Goal: Find specific page/section: Find specific page/section

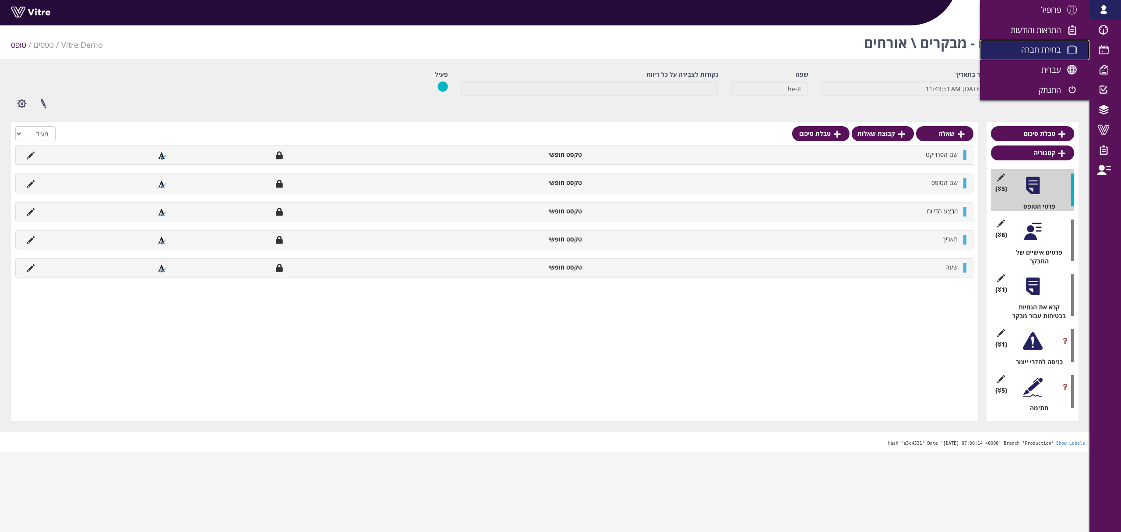
click at [1067, 46] on span at bounding box center [1072, 49] width 22 height 11
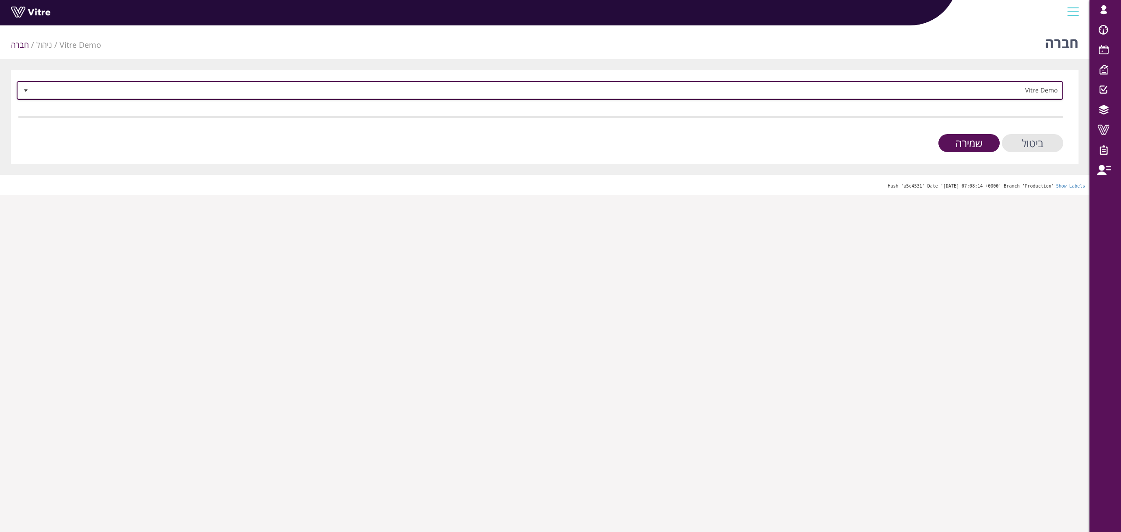
click at [1010, 90] on span "Vitre Demo" at bounding box center [547, 90] width 1029 height 16
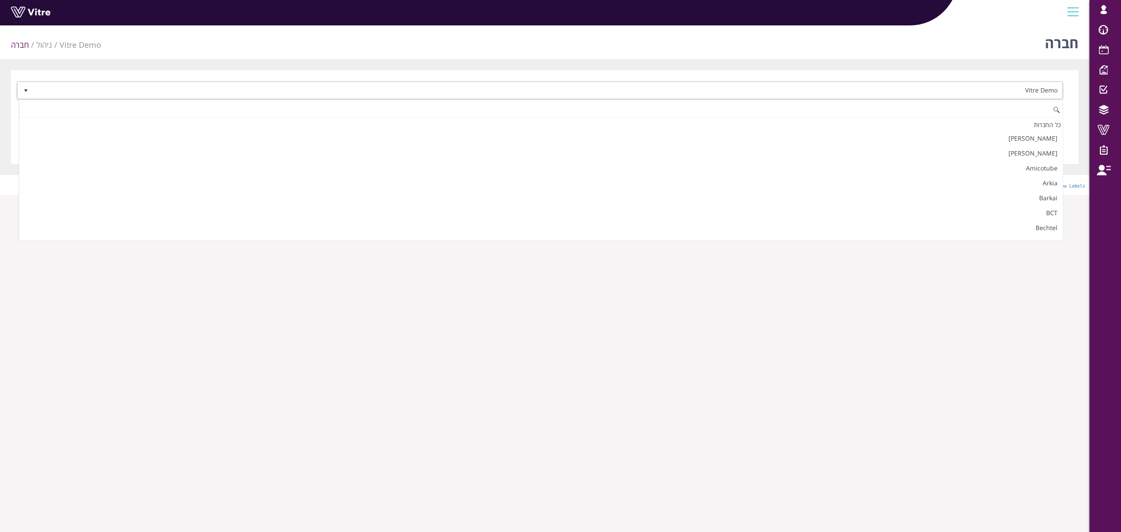
scroll to position [1198, 0]
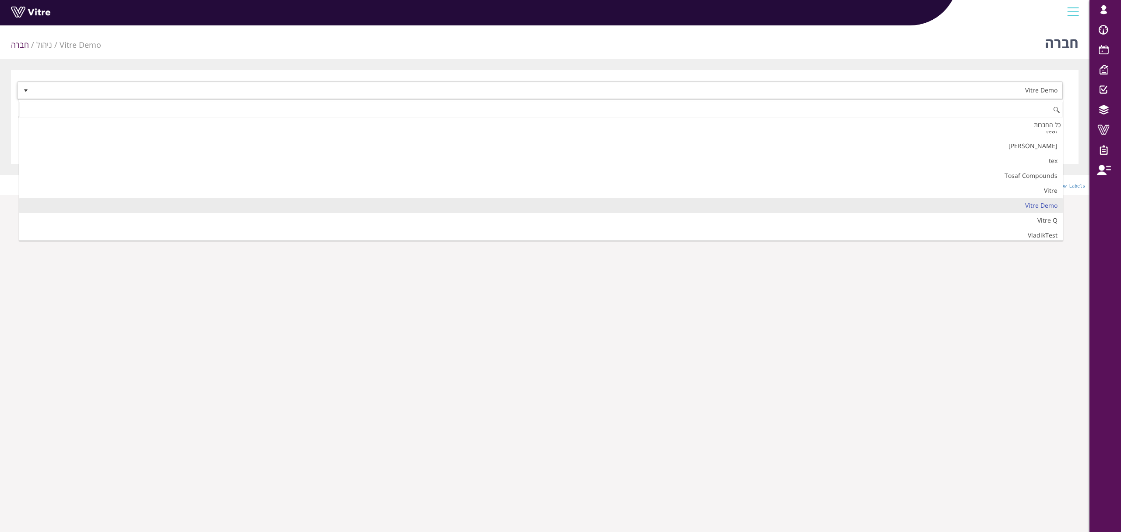
type input "ד"
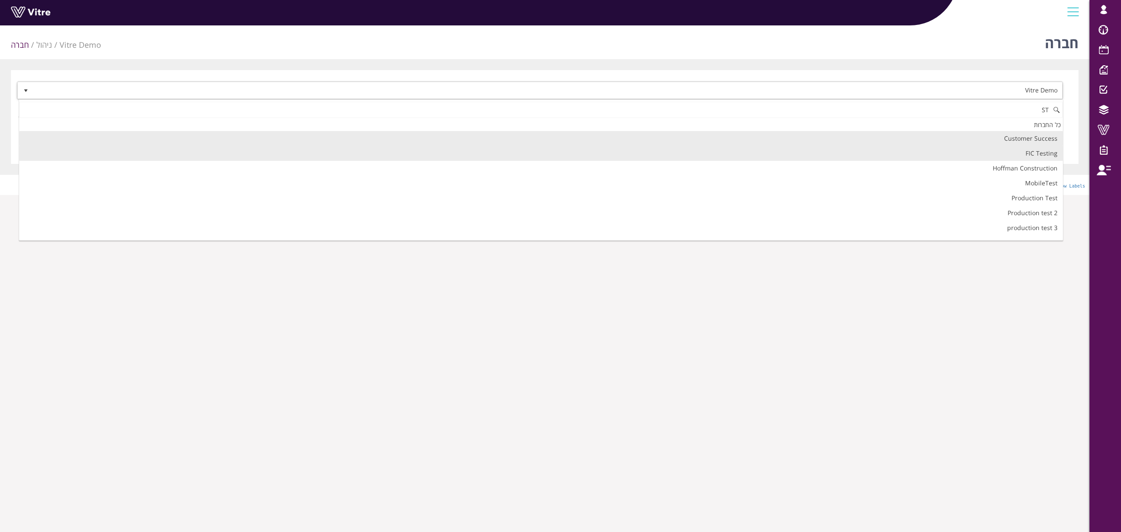
type input "S"
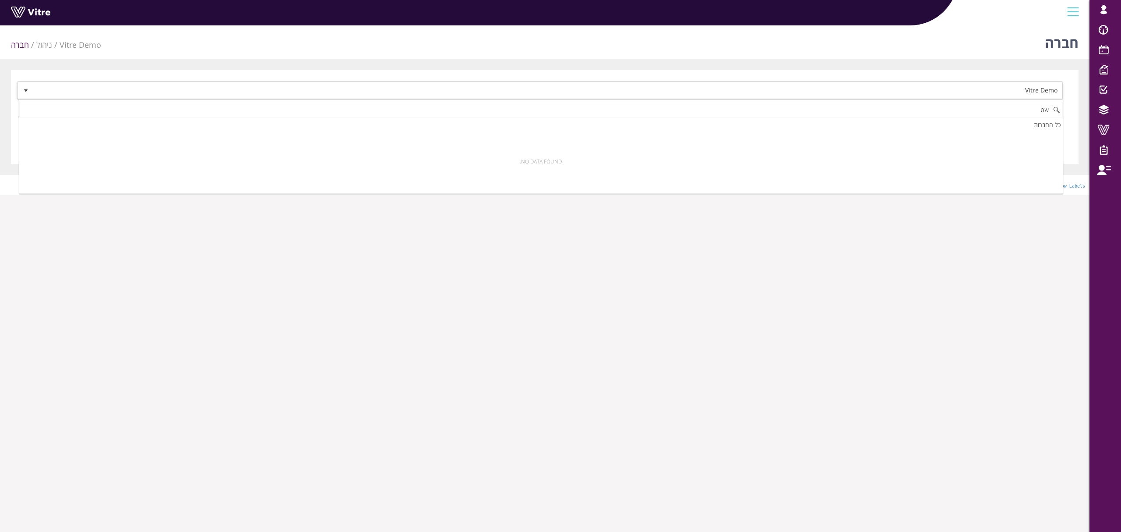
type input "ש"
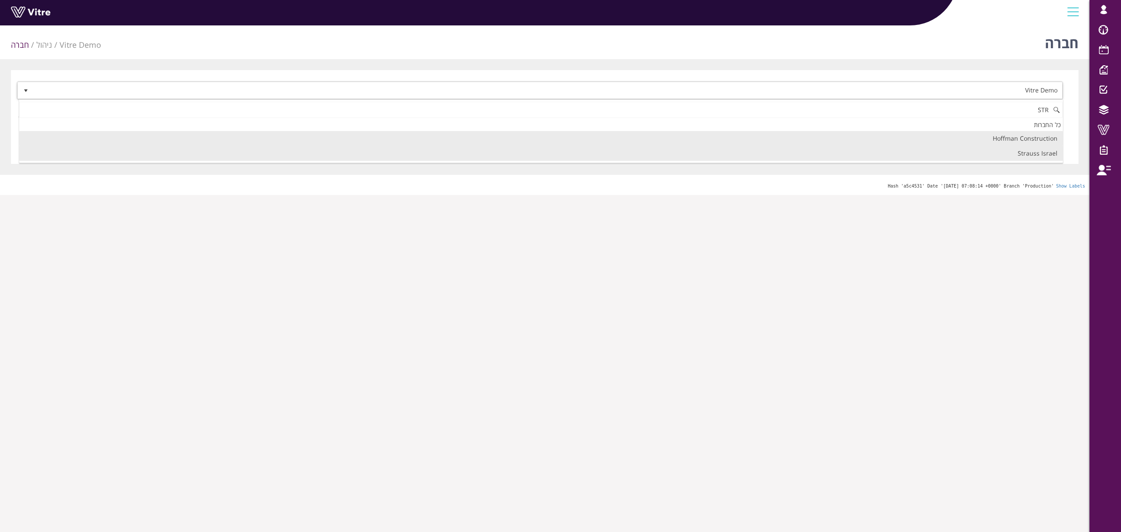
click at [982, 157] on li "Strauss Israel" at bounding box center [540, 153] width 1043 height 15
type input "STR"
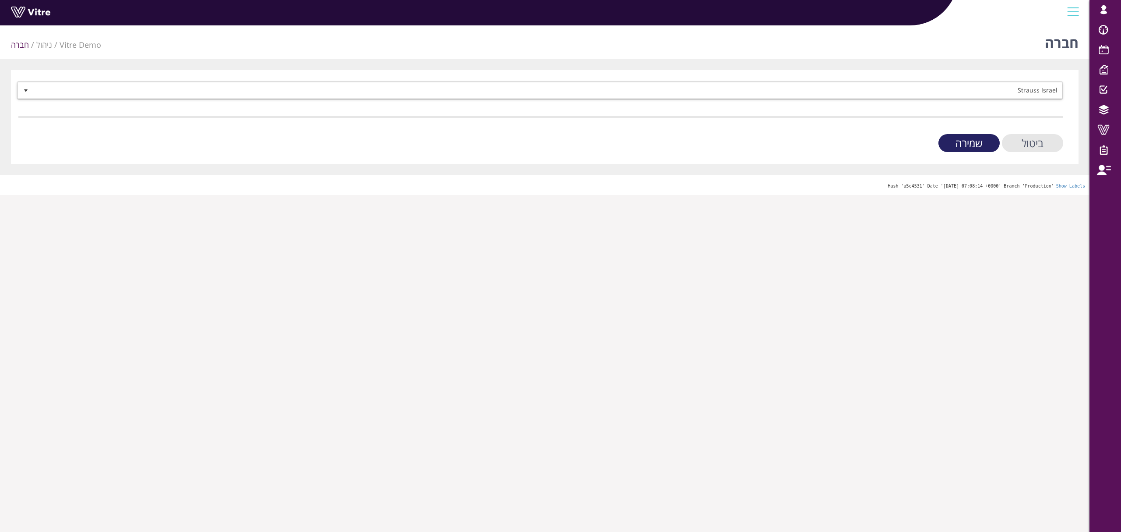
click at [967, 149] on input "שמירה" at bounding box center [968, 143] width 61 height 18
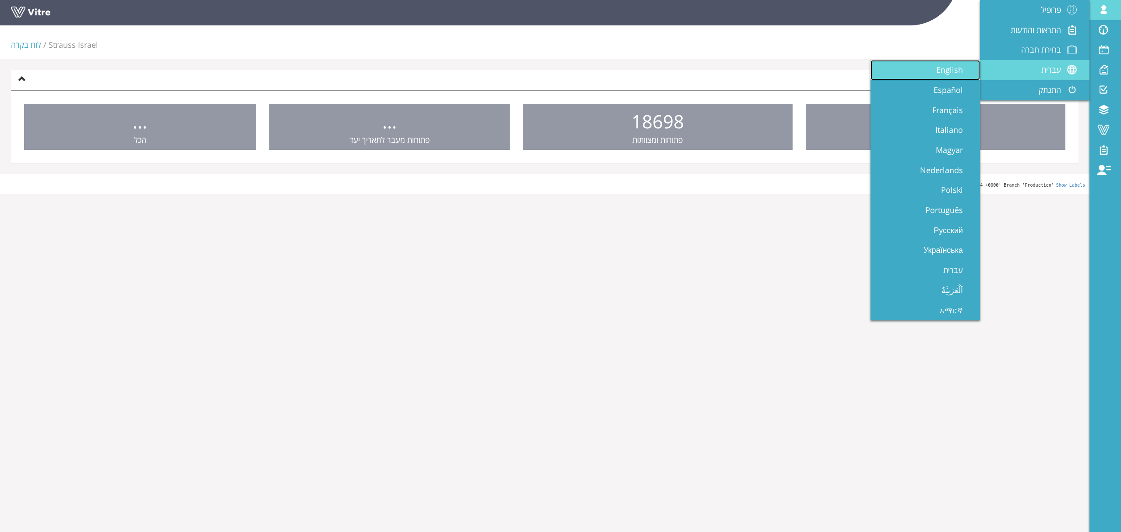
click at [971, 69] on span "English" at bounding box center [954, 69] width 37 height 11
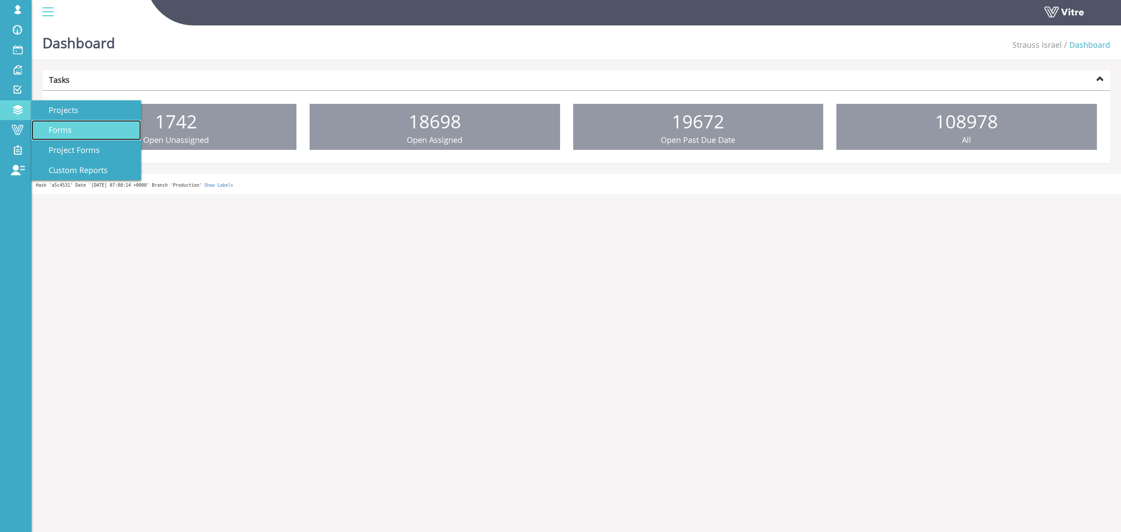
click at [74, 131] on link "Forms" at bounding box center [86, 130] width 109 height 20
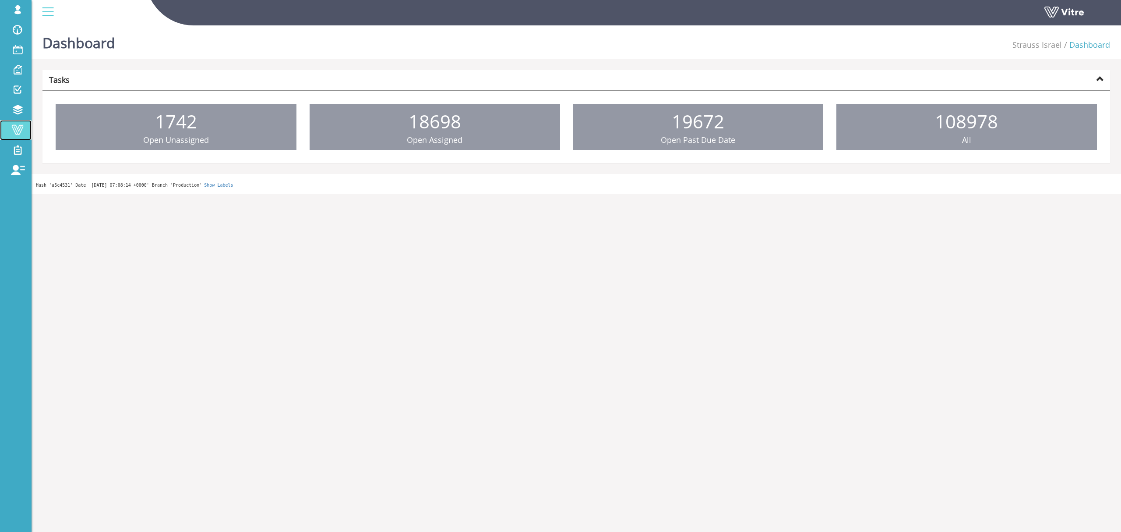
click at [19, 129] on span at bounding box center [18, 129] width 22 height 11
click at [21, 137] on link "Vitre" at bounding box center [16, 130] width 32 height 20
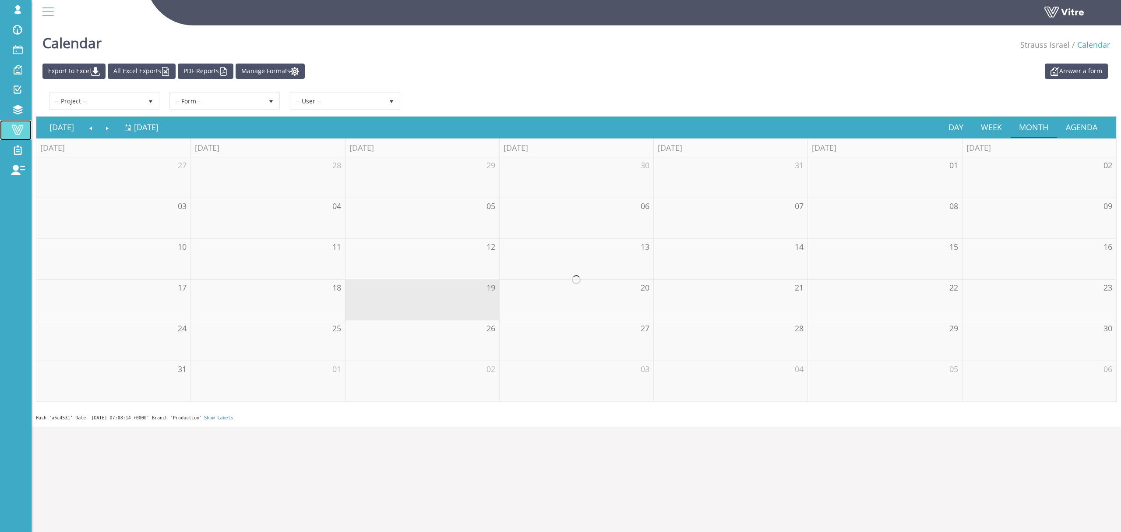
click at [20, 132] on span at bounding box center [18, 129] width 22 height 11
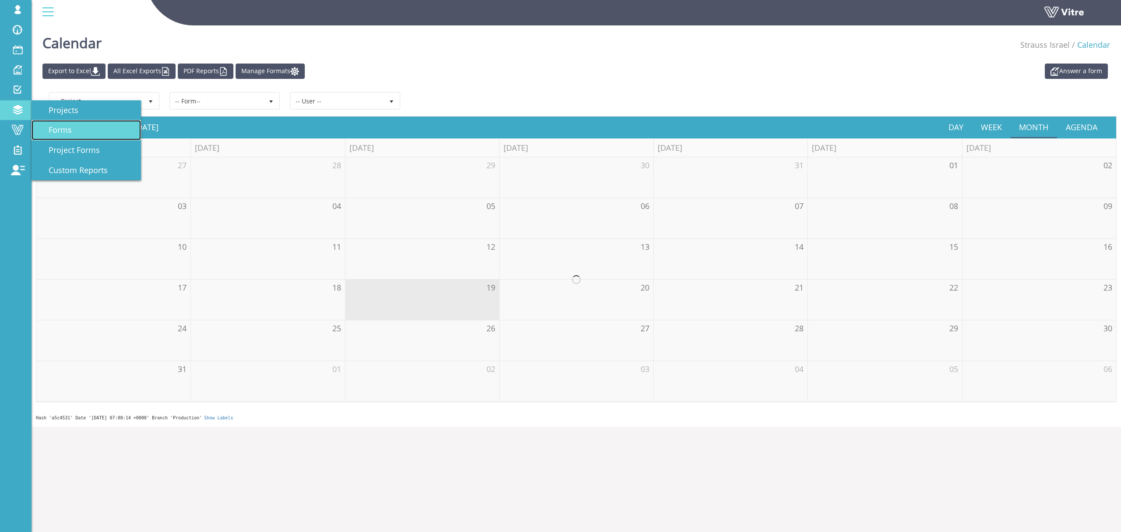
click at [59, 129] on span "Forms" at bounding box center [55, 129] width 34 height 11
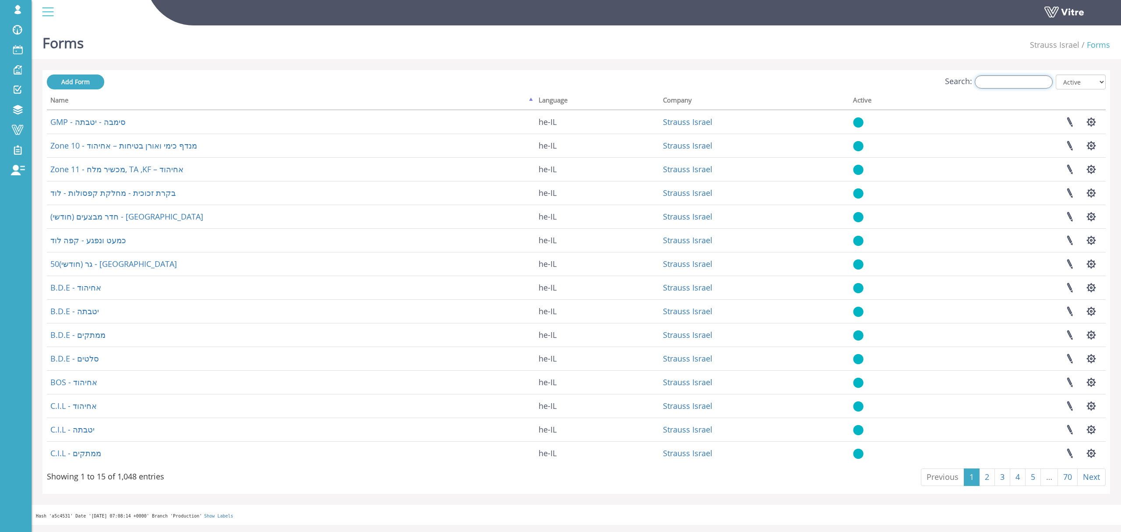
click at [1013, 85] on input "Search:" at bounding box center [1014, 81] width 78 height 13
type input "מ"
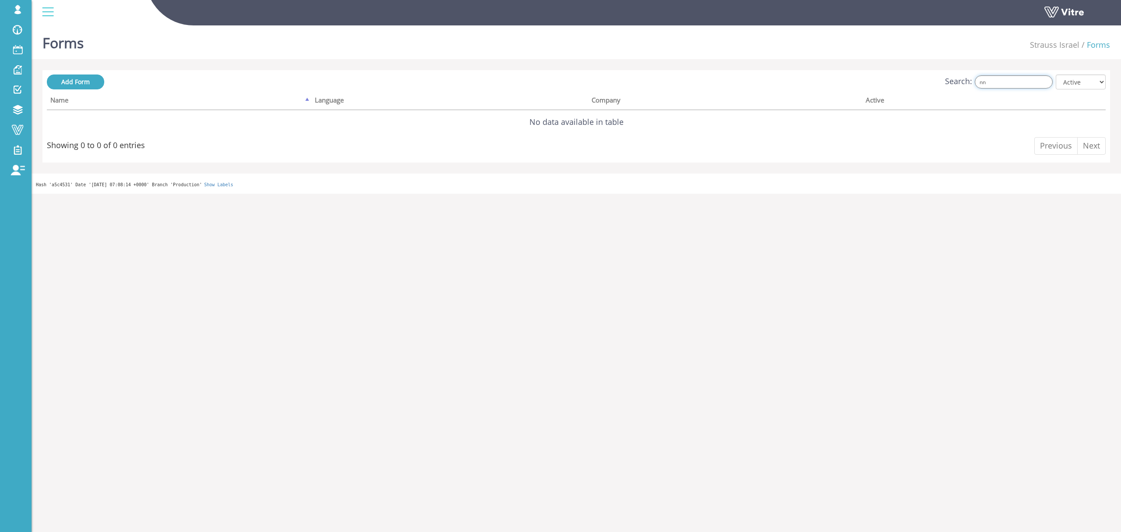
type input "n"
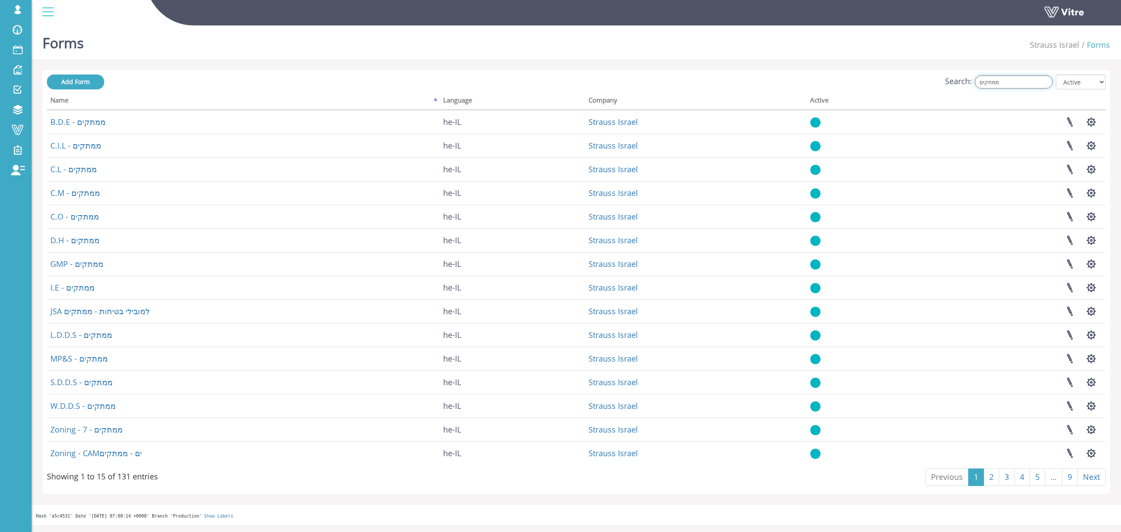
click at [1019, 80] on input "ממתקים" at bounding box center [1014, 81] width 78 height 13
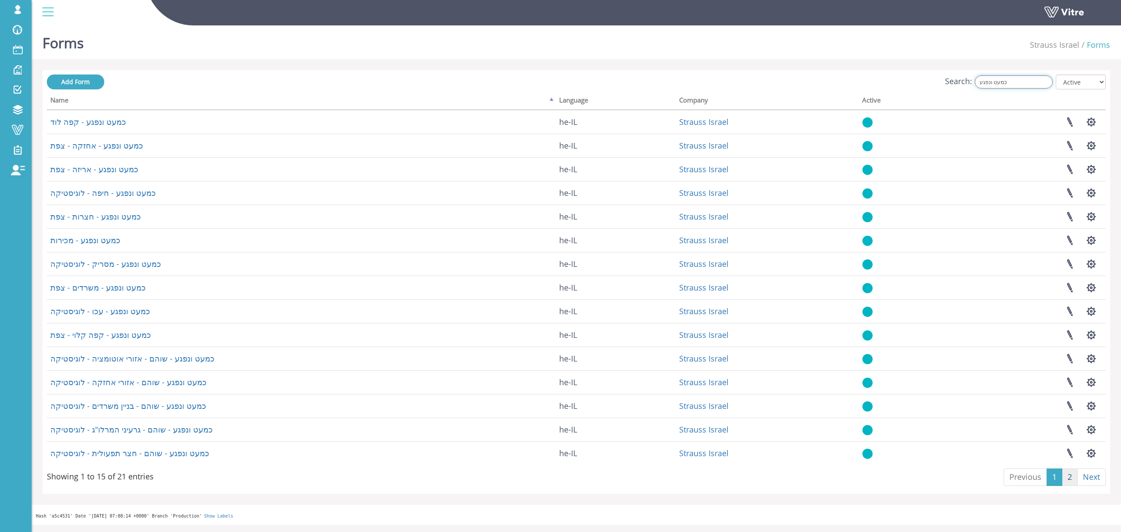
type input "כמעט ונפגע"
click at [1070, 475] on link "2" at bounding box center [1070, 477] width 16 height 18
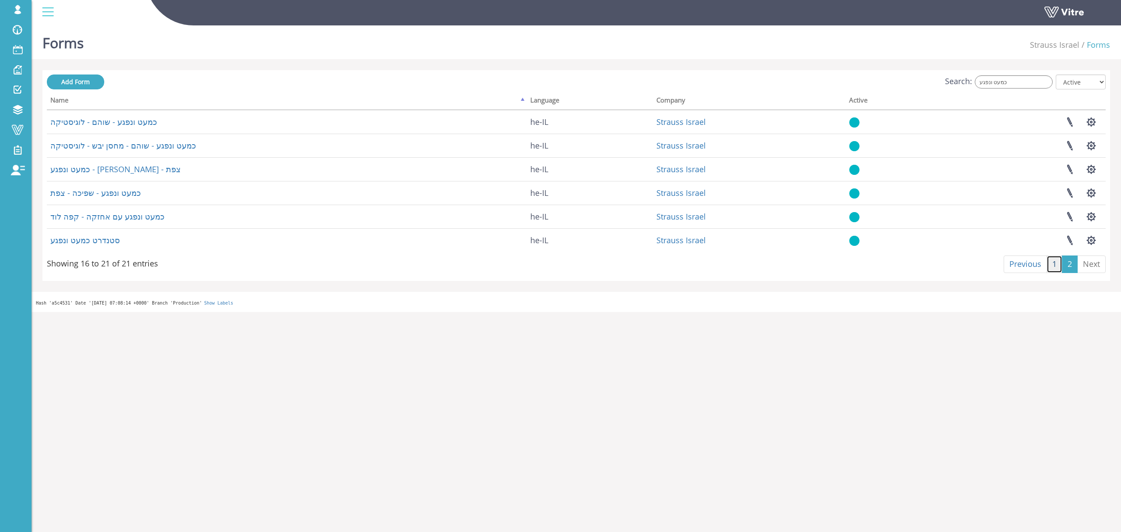
click at [1059, 263] on link "1" at bounding box center [1054, 264] width 16 height 18
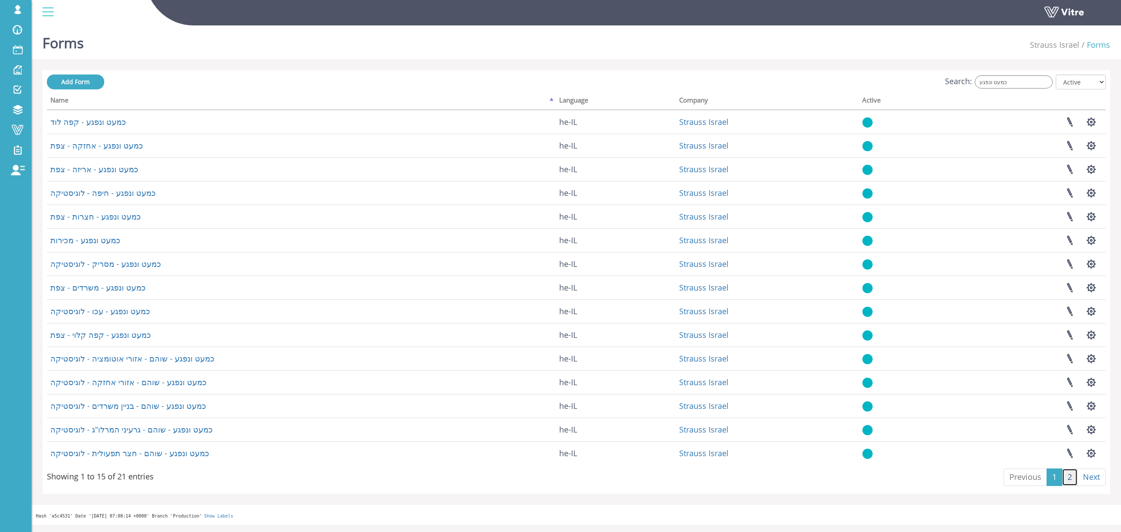
click at [1072, 480] on link "2" at bounding box center [1070, 477] width 16 height 18
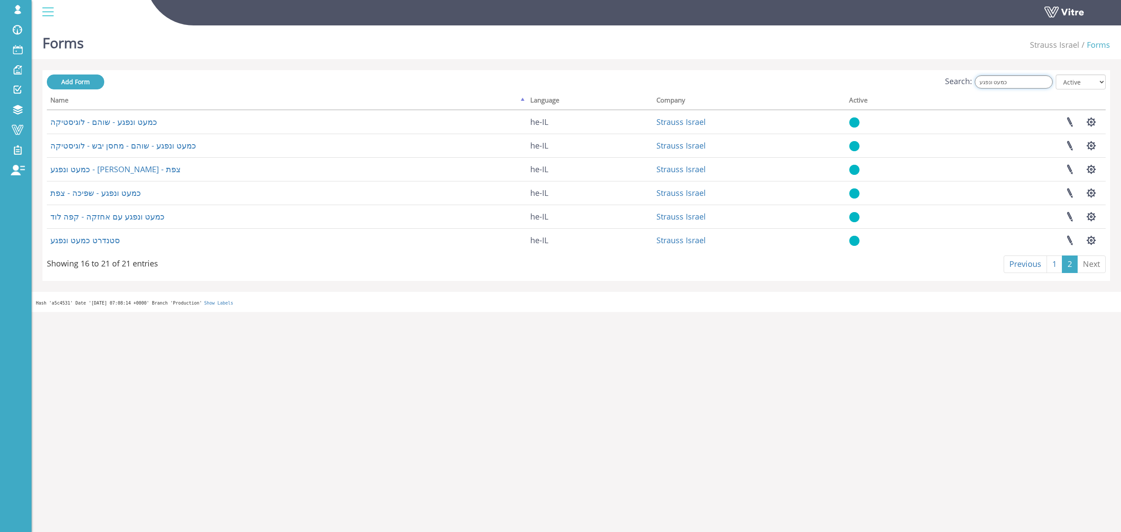
click at [1025, 79] on input "כמעט ונפגע" at bounding box center [1014, 81] width 78 height 13
click at [1022, 79] on input "כמעט ונפגע" at bounding box center [1014, 81] width 78 height 13
click at [1021, 79] on input "כמעט ונפגע" at bounding box center [1014, 81] width 78 height 13
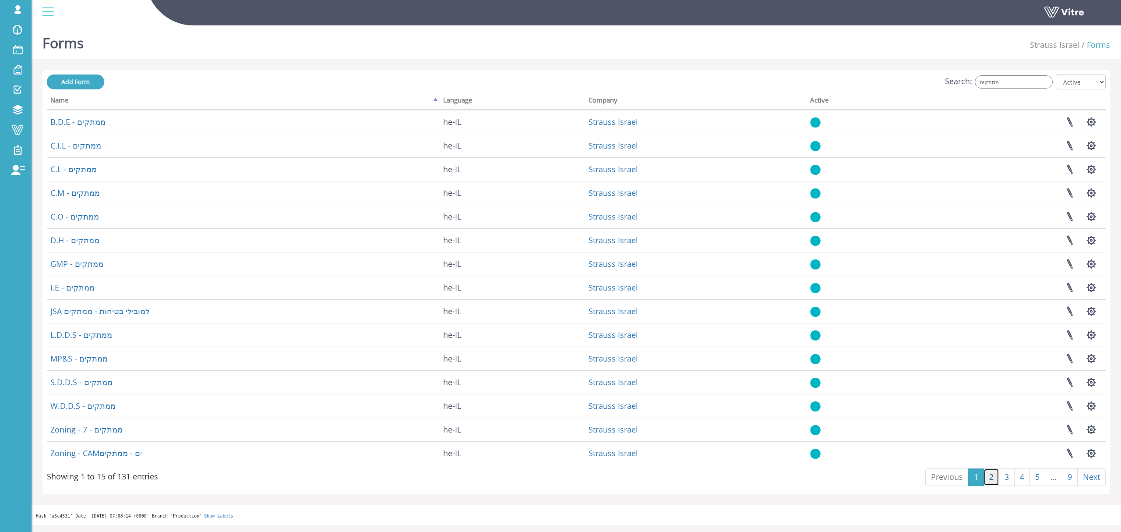
click at [989, 477] on link "2" at bounding box center [991, 477] width 16 height 18
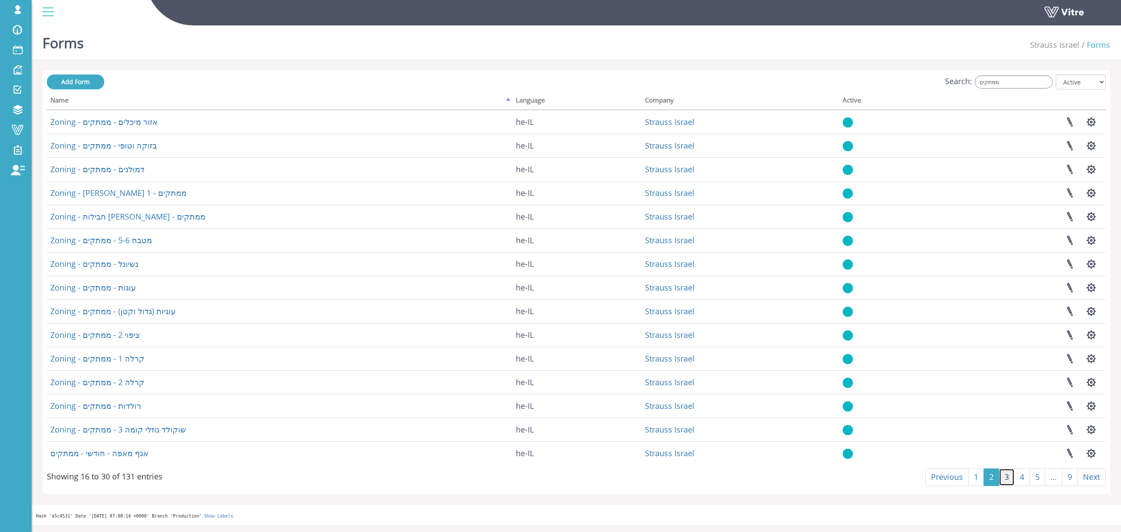
click at [1006, 477] on link "3" at bounding box center [1007, 477] width 16 height 18
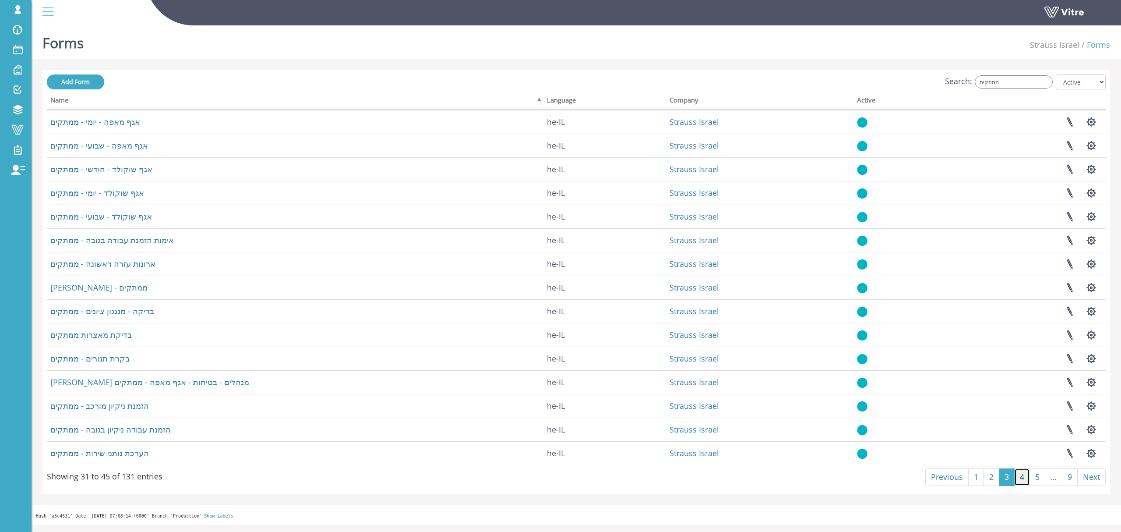
click at [1017, 476] on link "4" at bounding box center [1022, 477] width 16 height 18
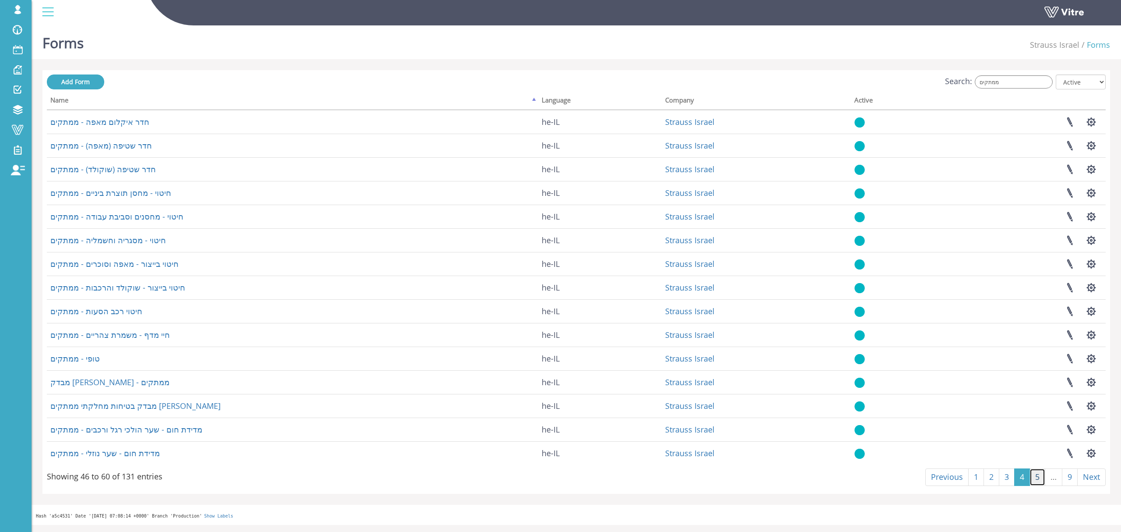
click at [1034, 481] on link "5" at bounding box center [1037, 477] width 16 height 18
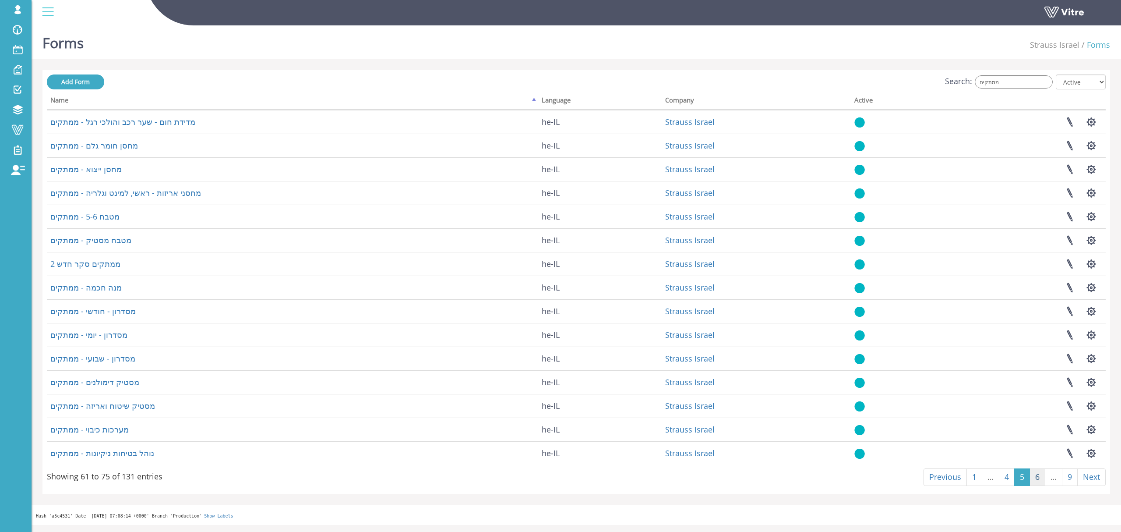
click at [1032, 477] on link "6" at bounding box center [1037, 477] width 16 height 18
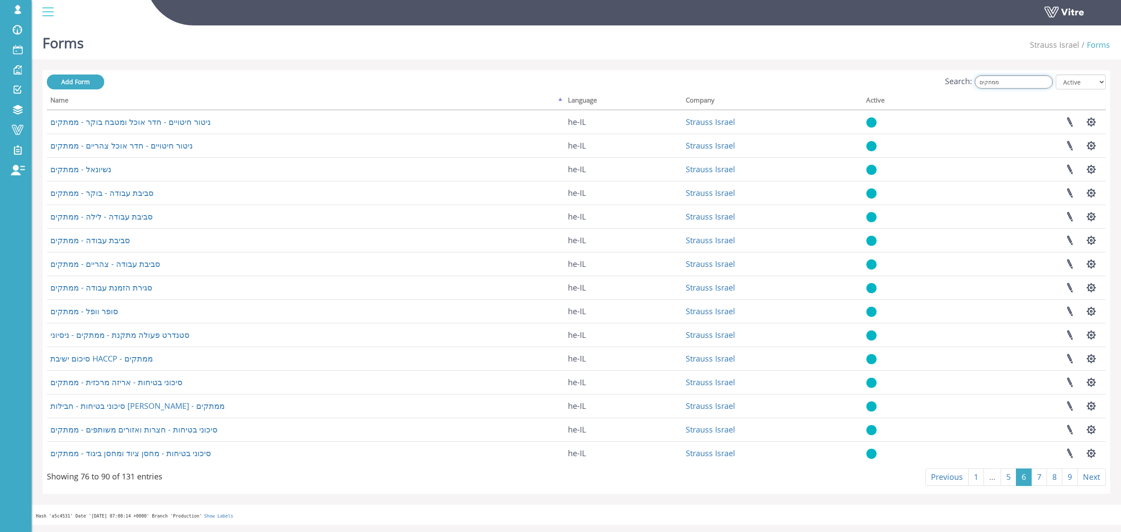
click at [1001, 78] on input "ממתקים" at bounding box center [1014, 81] width 78 height 13
type input "כ"
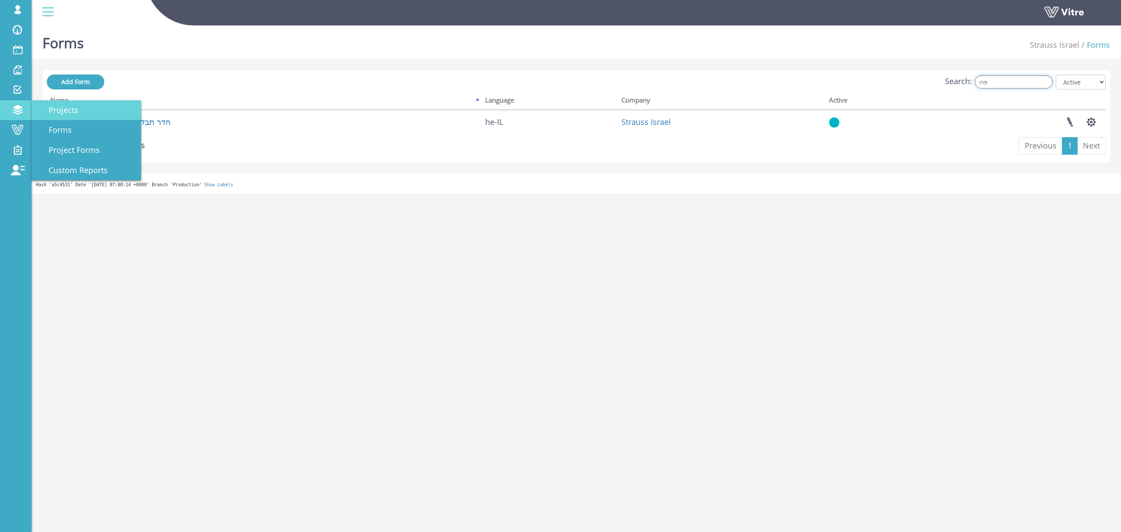
type input "פרו"
click at [81, 115] on link "Projects" at bounding box center [86, 110] width 109 height 20
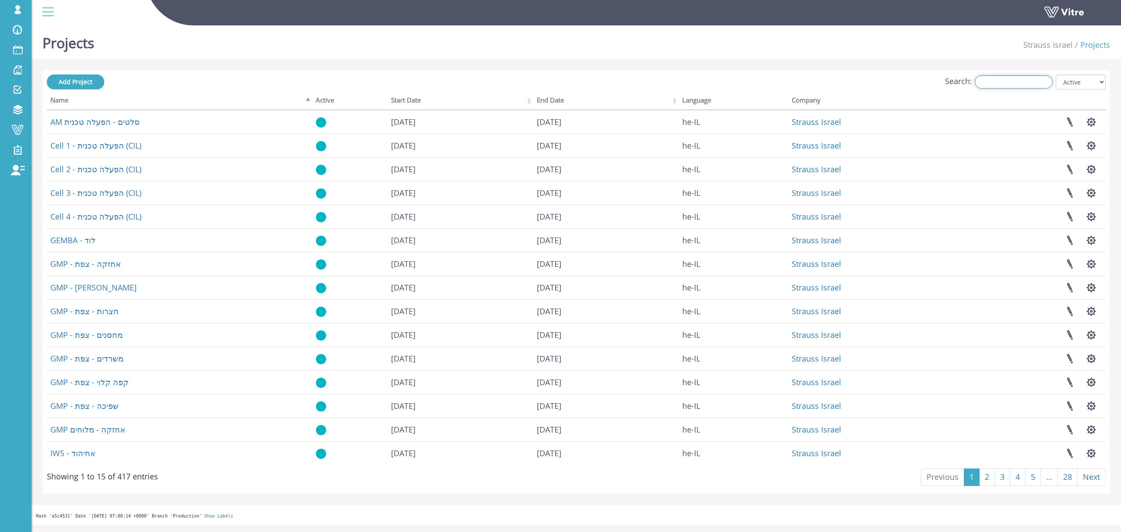
click at [1004, 83] on input "Search:" at bounding box center [1014, 81] width 78 height 13
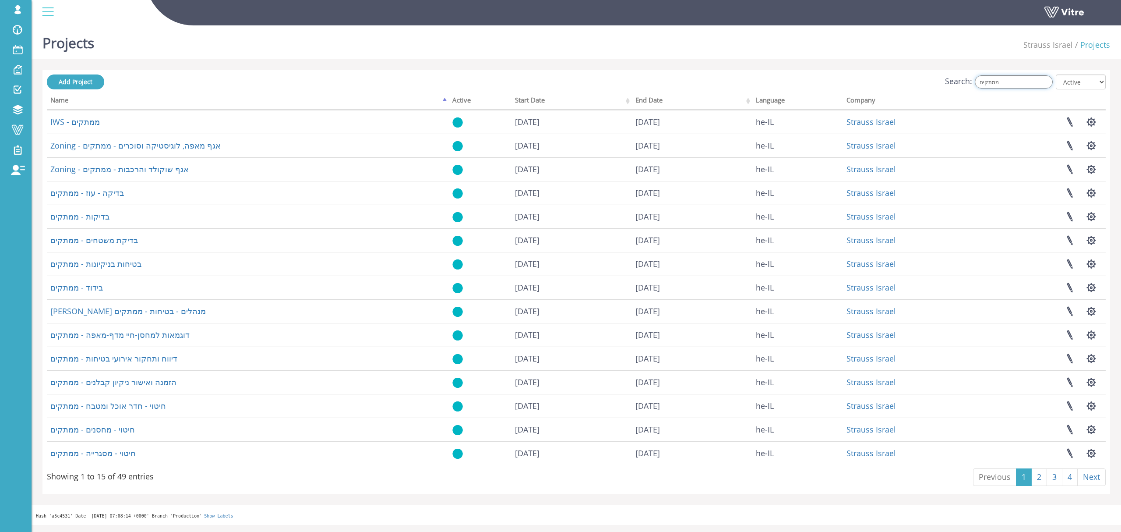
click at [1009, 85] on input "ממתקים" at bounding box center [1014, 81] width 78 height 13
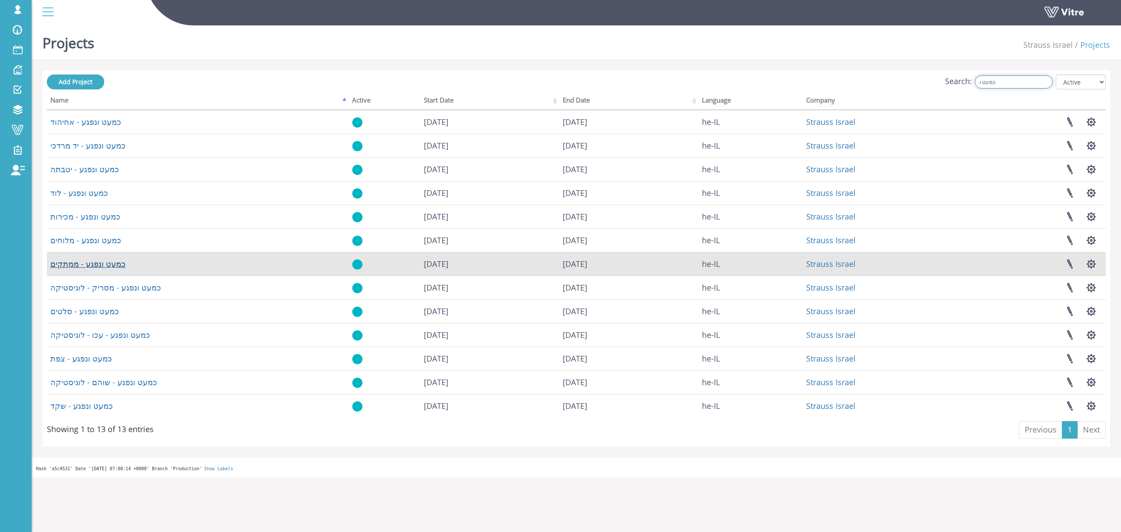
type input "כמעט ו"
click at [110, 265] on link "כמעט ונפגע - ממתקים" at bounding box center [87, 263] width 75 height 11
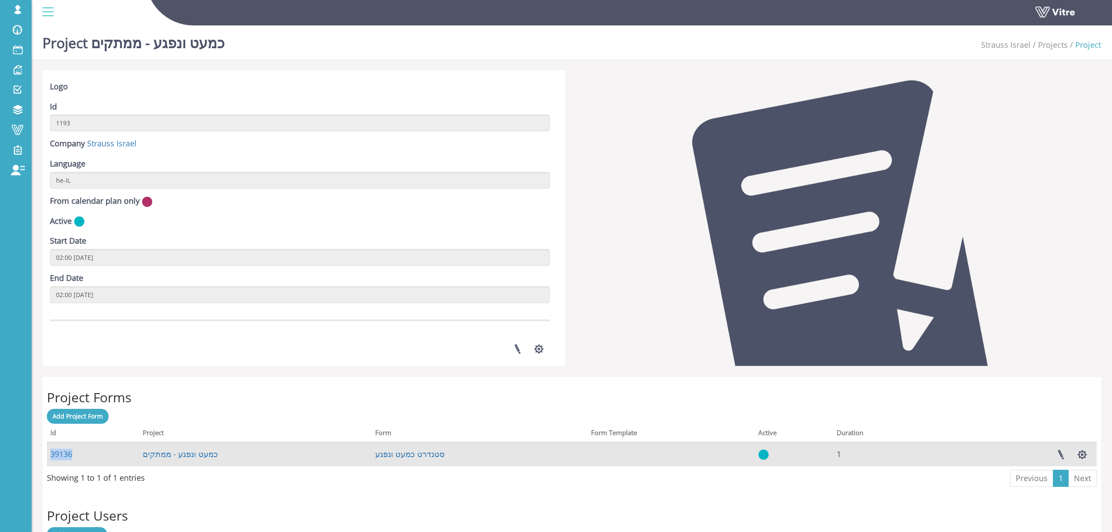
drag, startPoint x: 85, startPoint y: 454, endPoint x: 51, endPoint y: 459, distance: 34.6
click at [51, 459] on td "39136" at bounding box center [93, 454] width 92 height 24
copy link "39136"
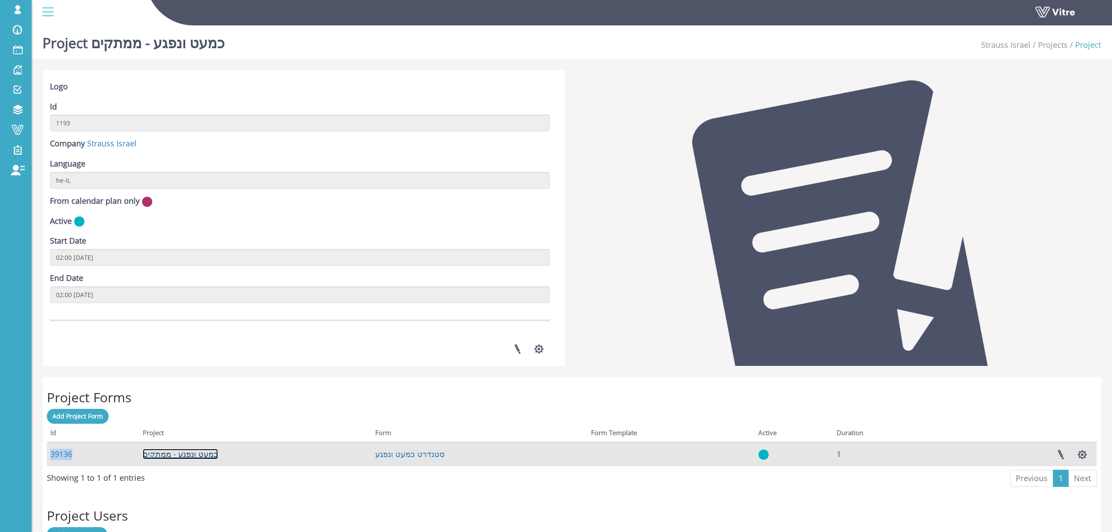
click at [194, 456] on link "כמעט ונפגע - ממתקים" at bounding box center [180, 453] width 75 height 11
